Goal: Information Seeking & Learning: Compare options

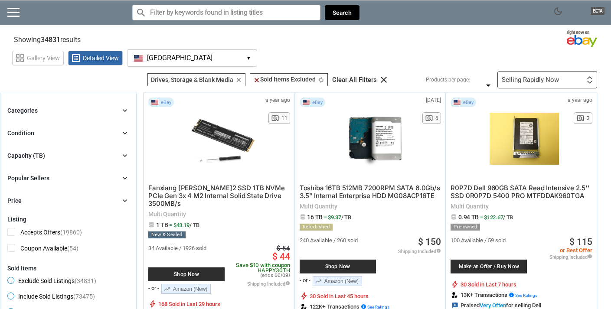
click at [70, 154] on div "Capacity (TB) chevron_right" at bounding box center [68, 155] width 122 height 10
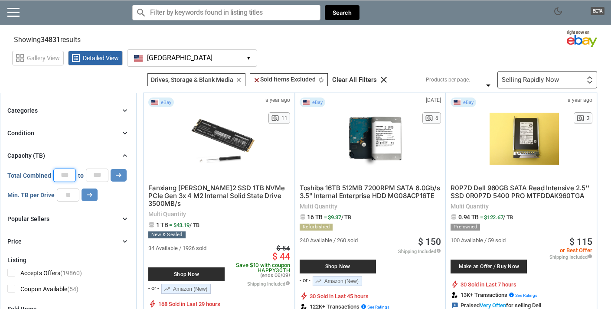
drag, startPoint x: 69, startPoint y: 177, endPoint x: 46, endPoint y: 178, distance: 23.0
click at [46, 178] on div "Total Combined * to * arrow_right_alt" at bounding box center [66, 175] width 119 height 13
type input "*"
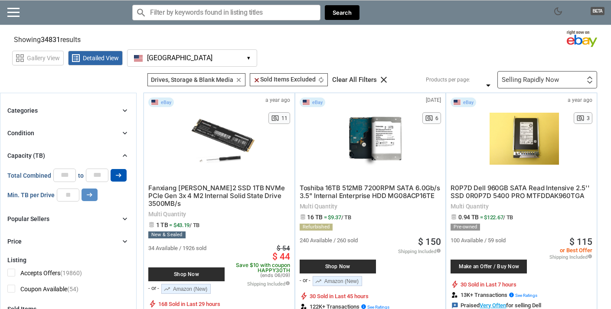
click at [124, 176] on button "arrow_right_alt" at bounding box center [118, 175] width 16 height 13
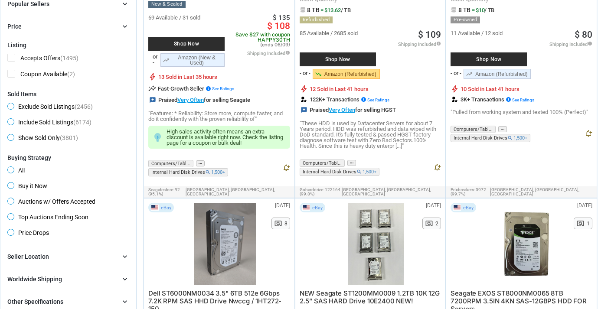
scroll to position [260, 0]
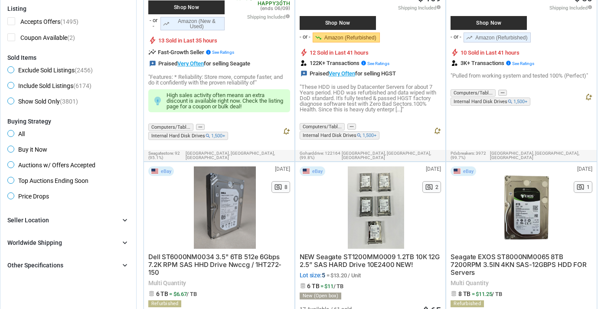
click at [65, 262] on div "Other Specifications chevron_right" at bounding box center [68, 265] width 122 height 10
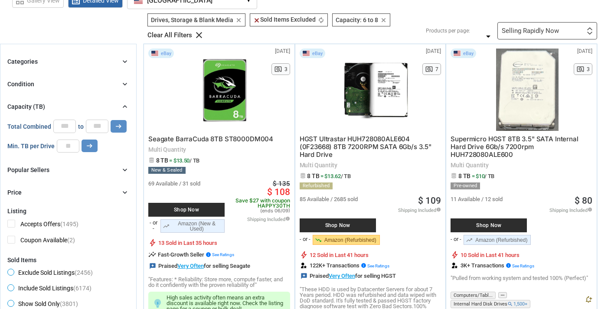
scroll to position [0, 0]
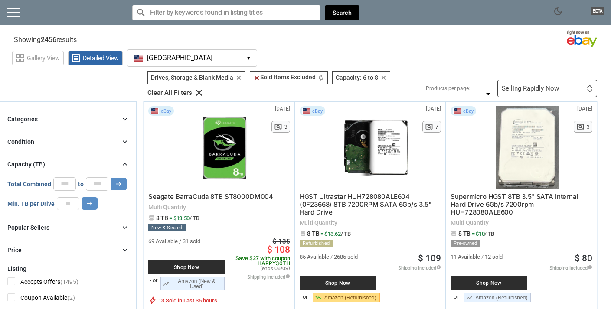
click at [205, 13] on input "Search for models" at bounding box center [226, 13] width 188 height 16
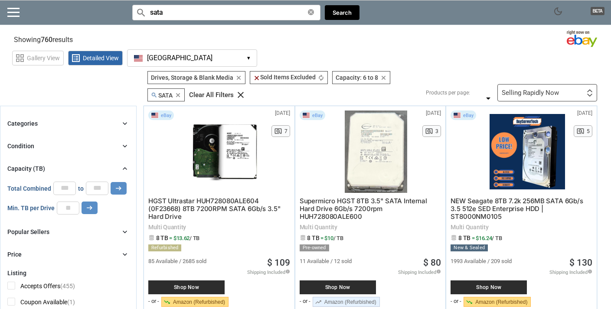
type input "sata"
click at [533, 96] on div "Selling Rapidly Now" at bounding box center [529, 93] width 57 height 6
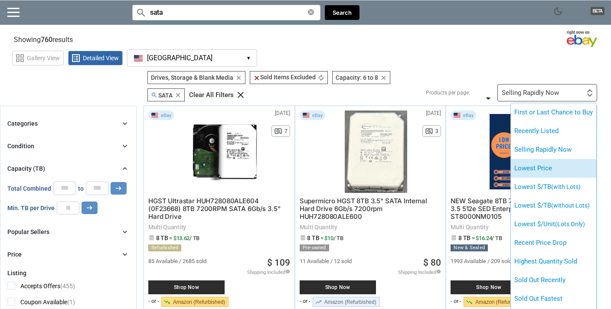
click at [531, 170] on li "Lowest Price" at bounding box center [552, 168] width 85 height 19
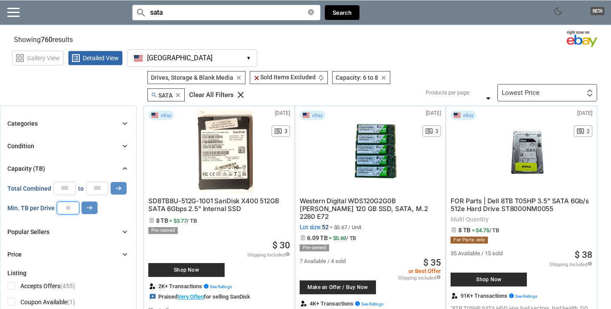
click at [71, 207] on input "number" at bounding box center [68, 207] width 23 height 13
drag, startPoint x: 71, startPoint y: 207, endPoint x: 62, endPoint y: 208, distance: 9.1
click at [62, 208] on input "number" at bounding box center [68, 207] width 23 height 13
type input "*"
click at [110, 182] on button "arrow_right_alt" at bounding box center [118, 188] width 16 height 13
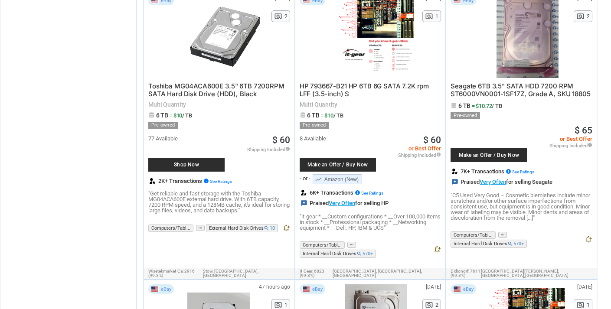
scroll to position [997, 0]
